Goal: Task Accomplishment & Management: Manage account settings

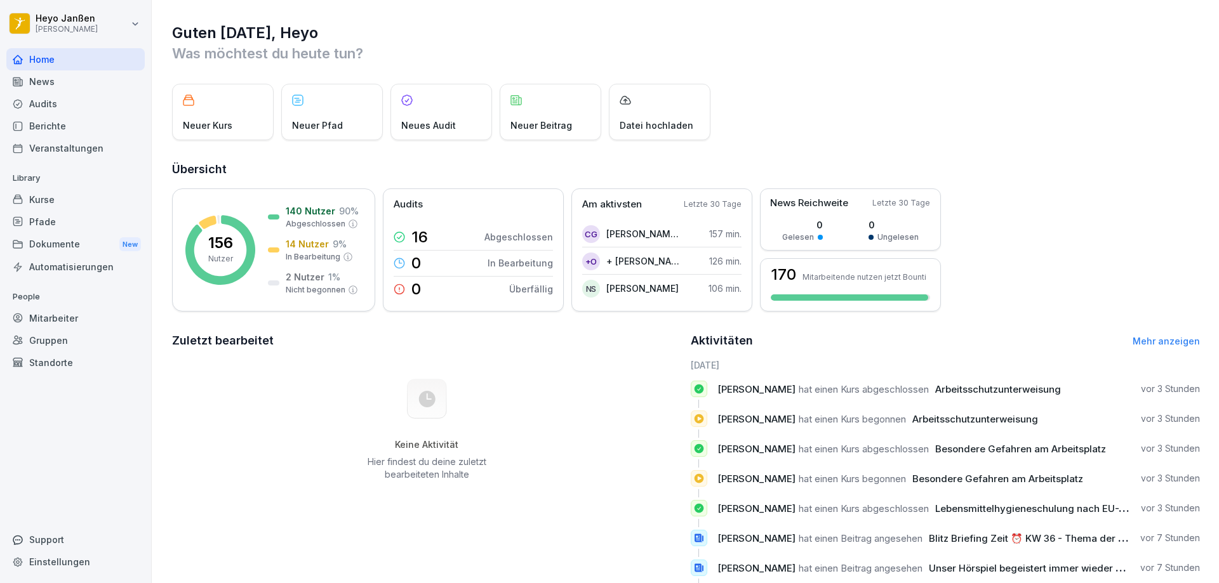
click at [67, 321] on div "Mitarbeiter" at bounding box center [75, 318] width 138 height 22
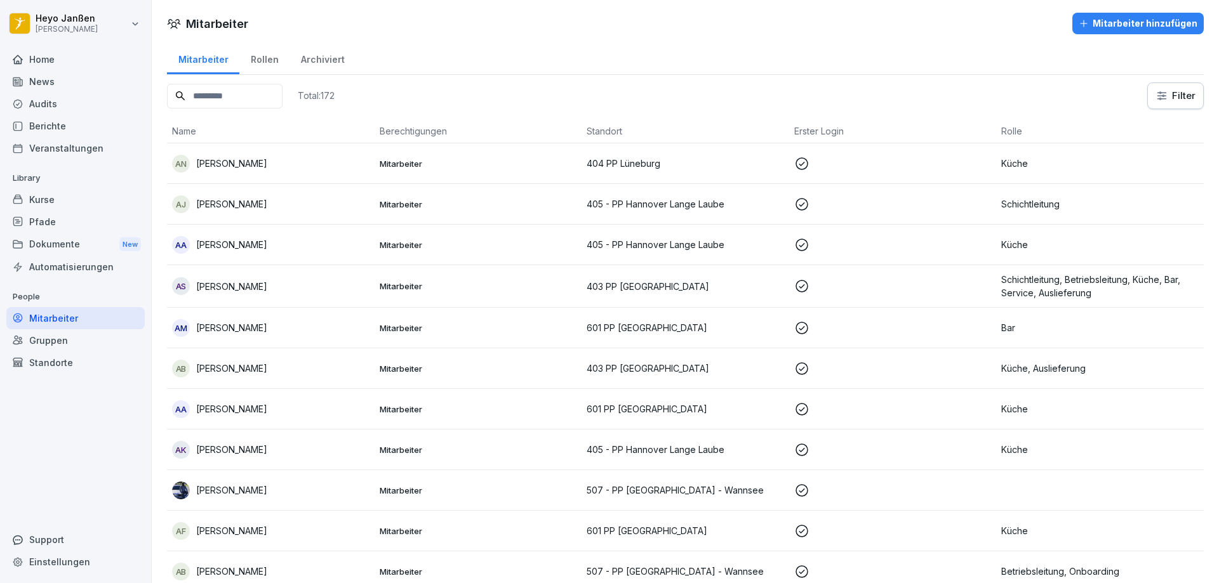
click at [225, 100] on input at bounding box center [225, 96] width 116 height 25
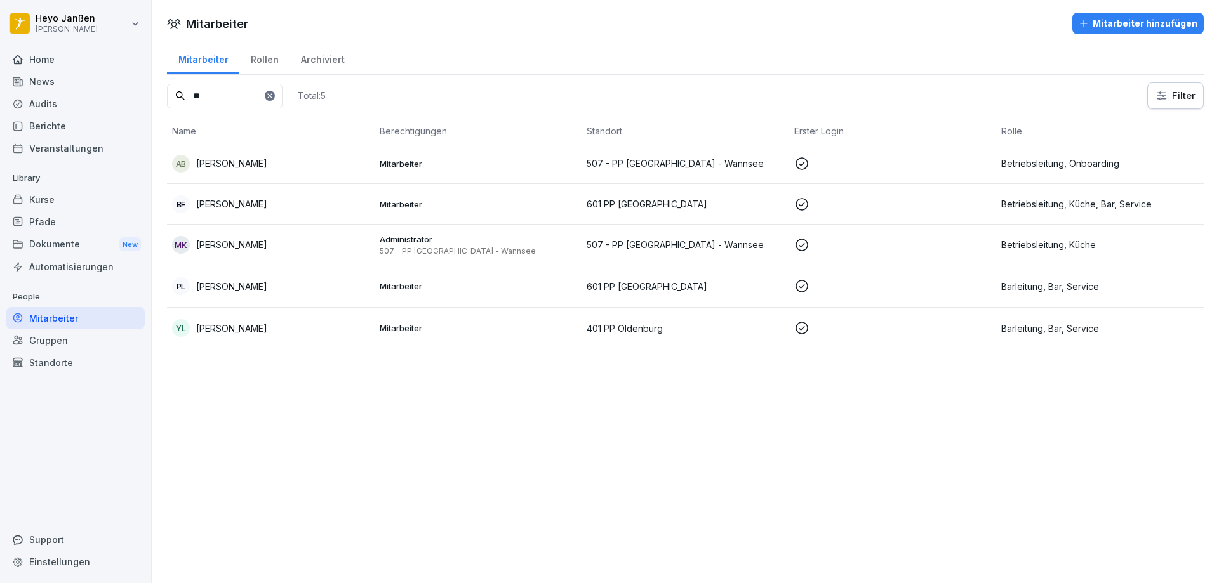
type input "**"
click at [227, 166] on p "[PERSON_NAME]" at bounding box center [231, 163] width 71 height 13
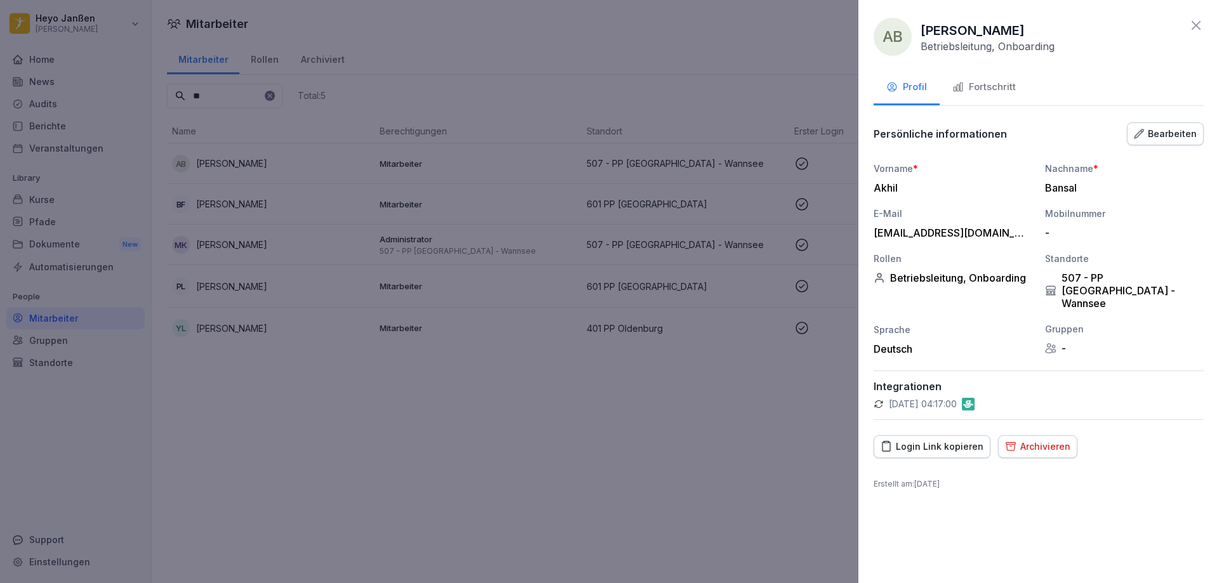
click at [993, 91] on div "Fortschritt" at bounding box center [983, 87] width 63 height 15
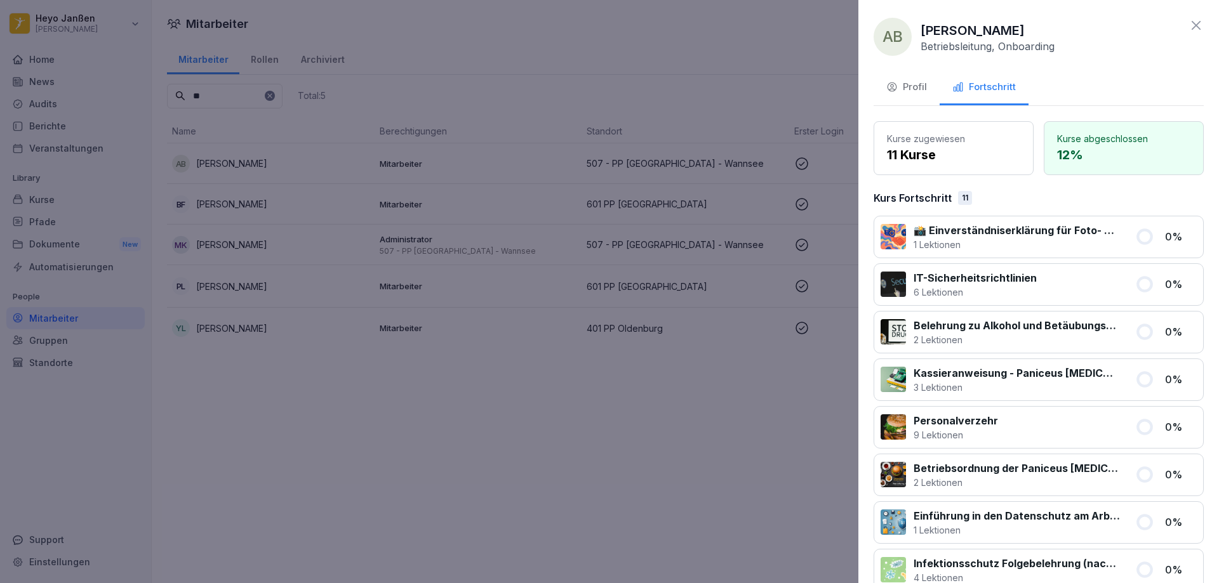
click at [1189, 26] on icon at bounding box center [1195, 25] width 15 height 15
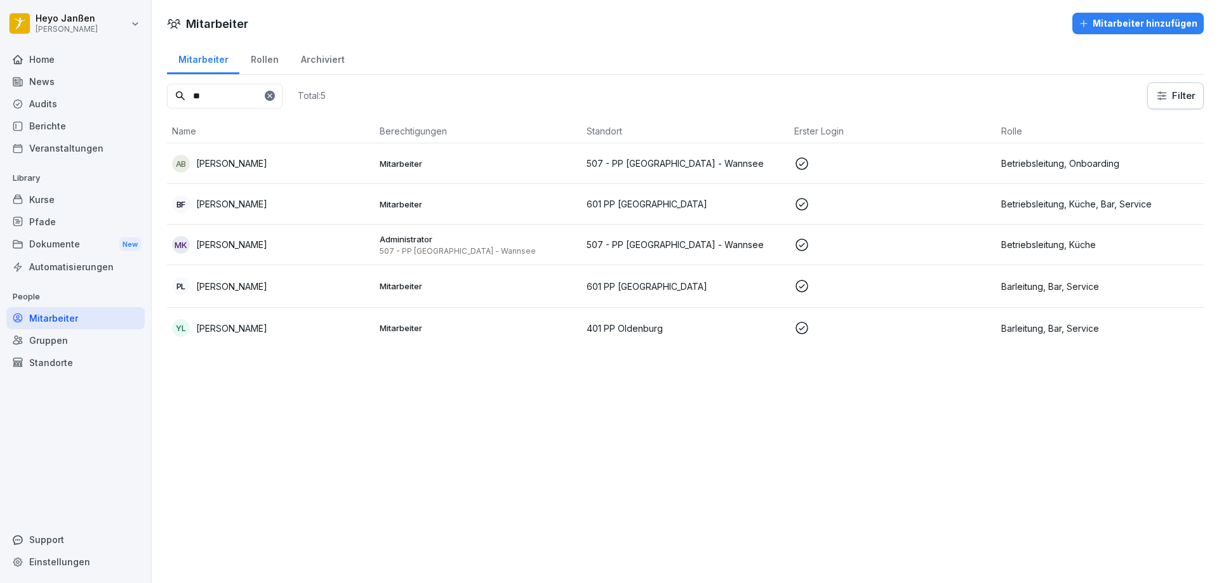
click at [56, 62] on div "Home" at bounding box center [75, 59] width 138 height 22
